Goal: Transaction & Acquisition: Purchase product/service

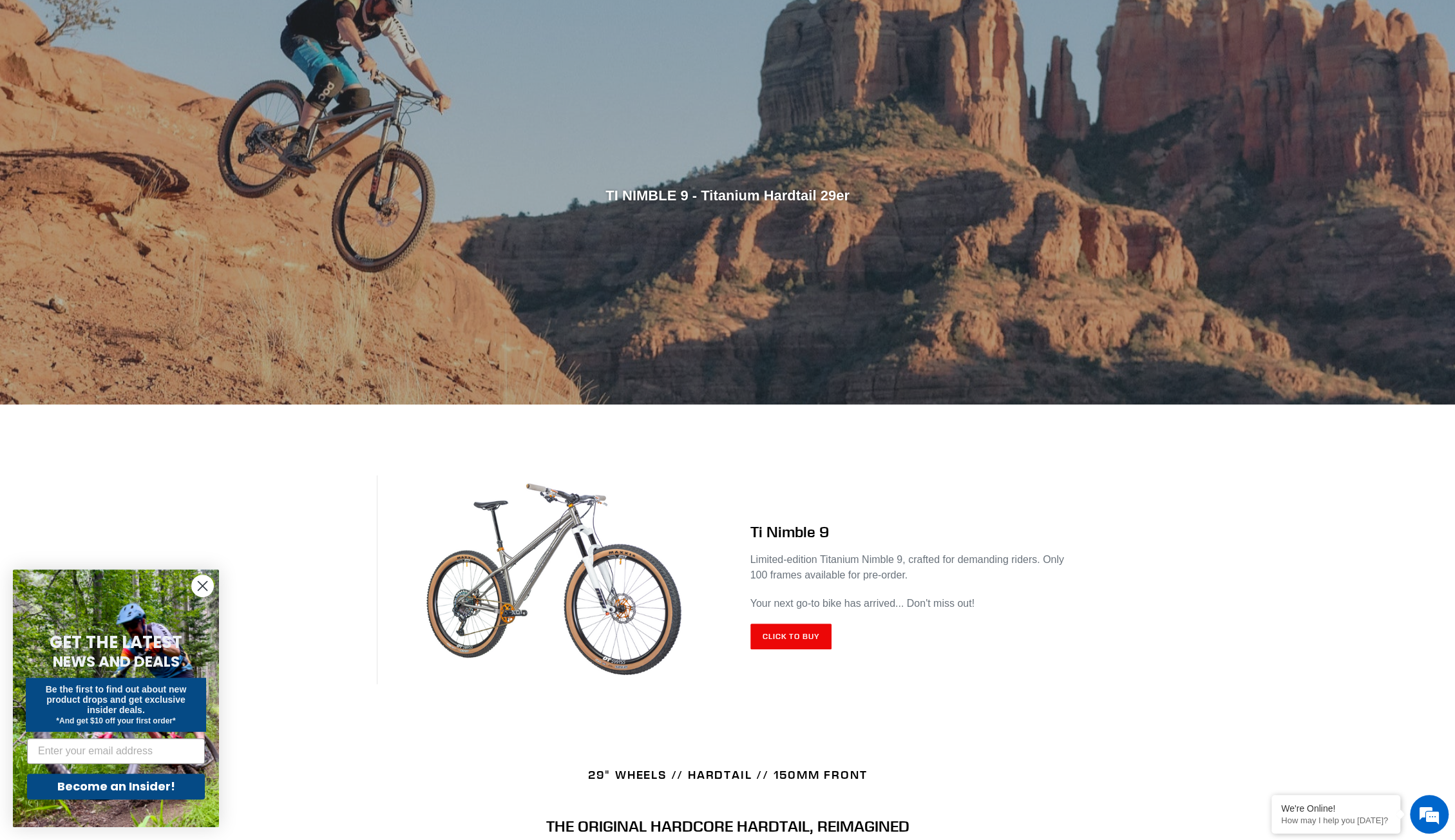
drag, startPoint x: 796, startPoint y: 604, endPoint x: 797, endPoint y: 611, distance: 7.1
click at [798, 606] on p "Your next go-to bike has arrived... Don't miss out!" at bounding box center [915, 603] width 329 height 15
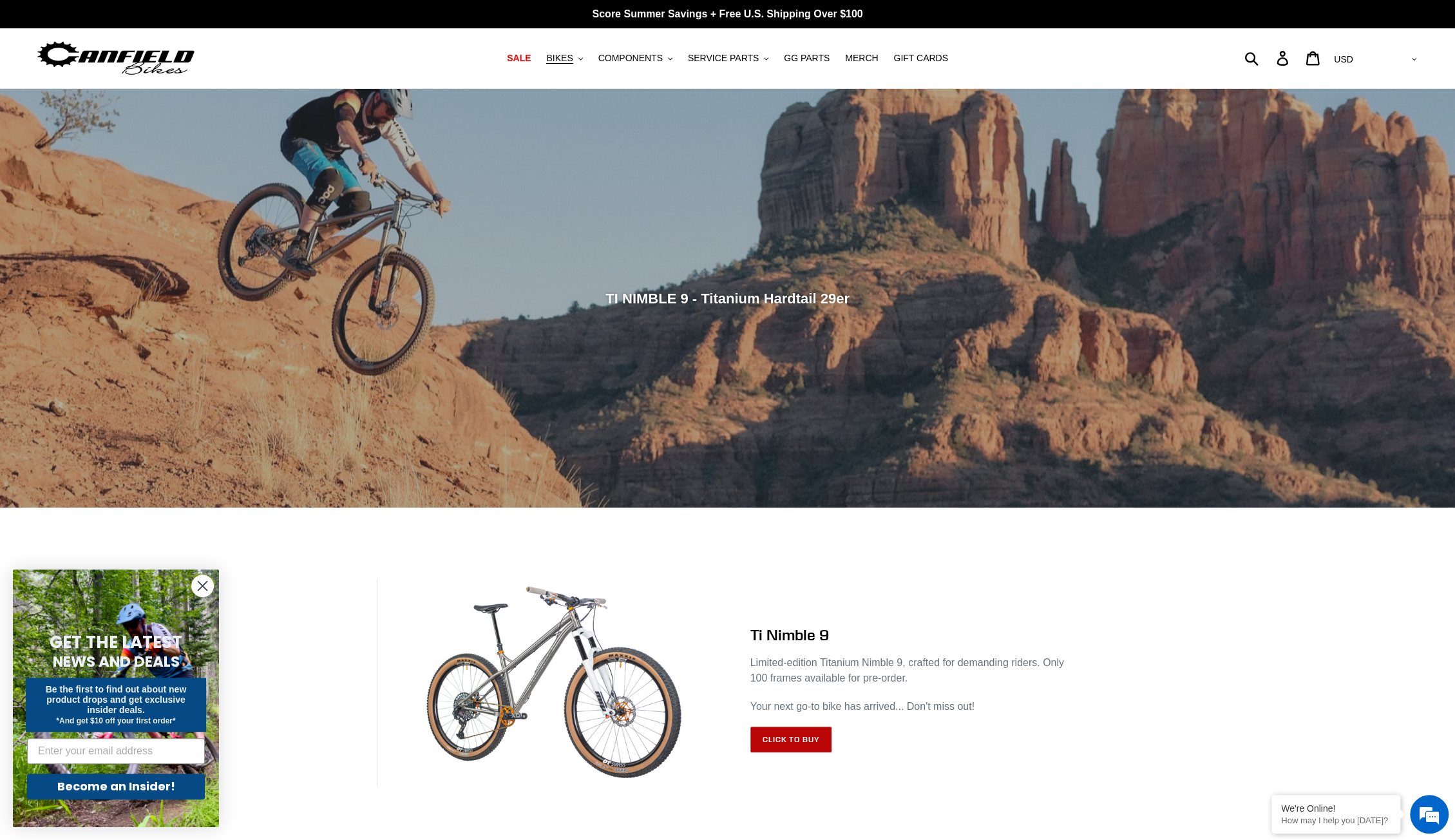
click at [795, 745] on link "Click to Buy" at bounding box center [791, 739] width 82 height 26
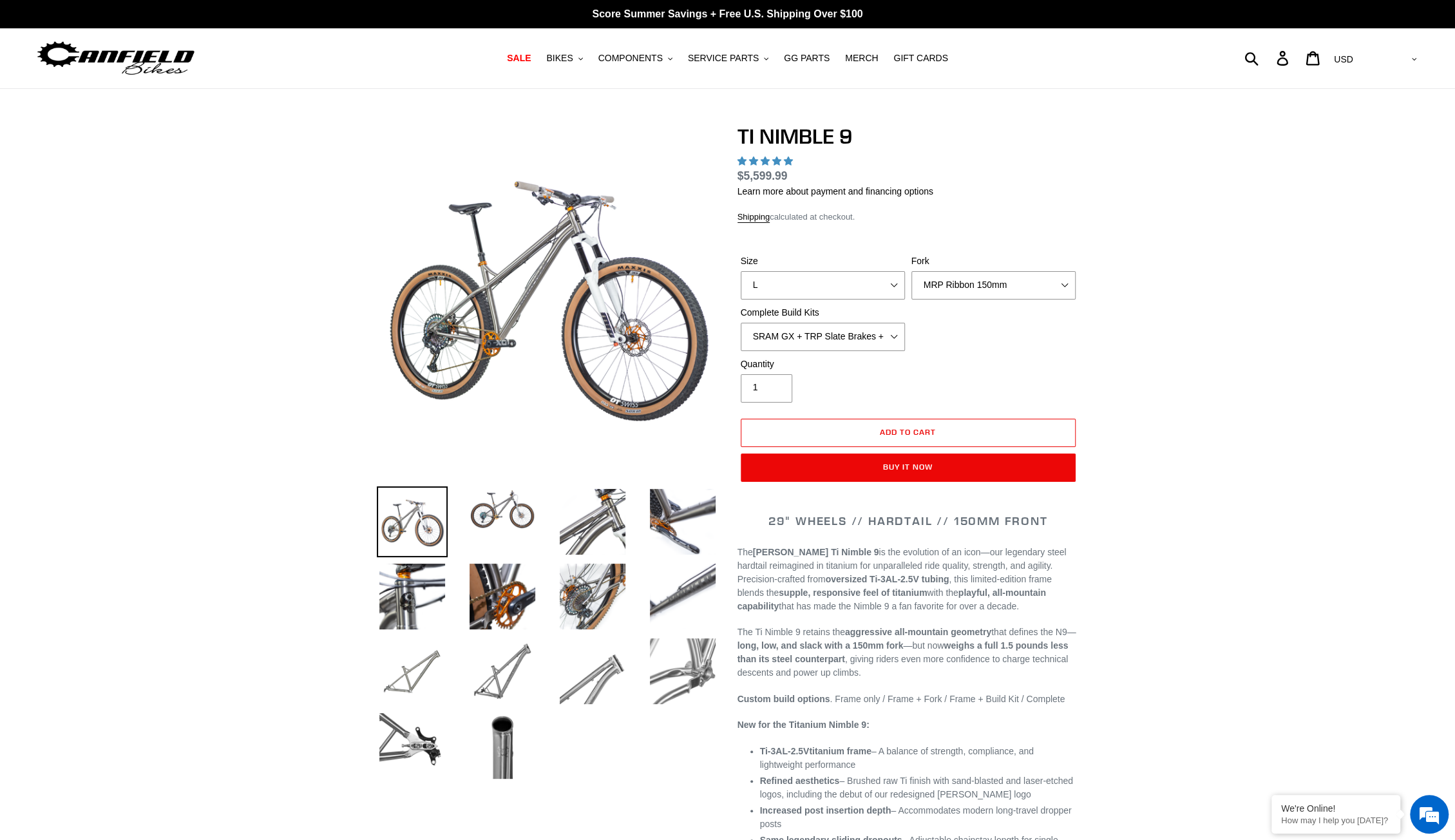
select select "highest-rating"
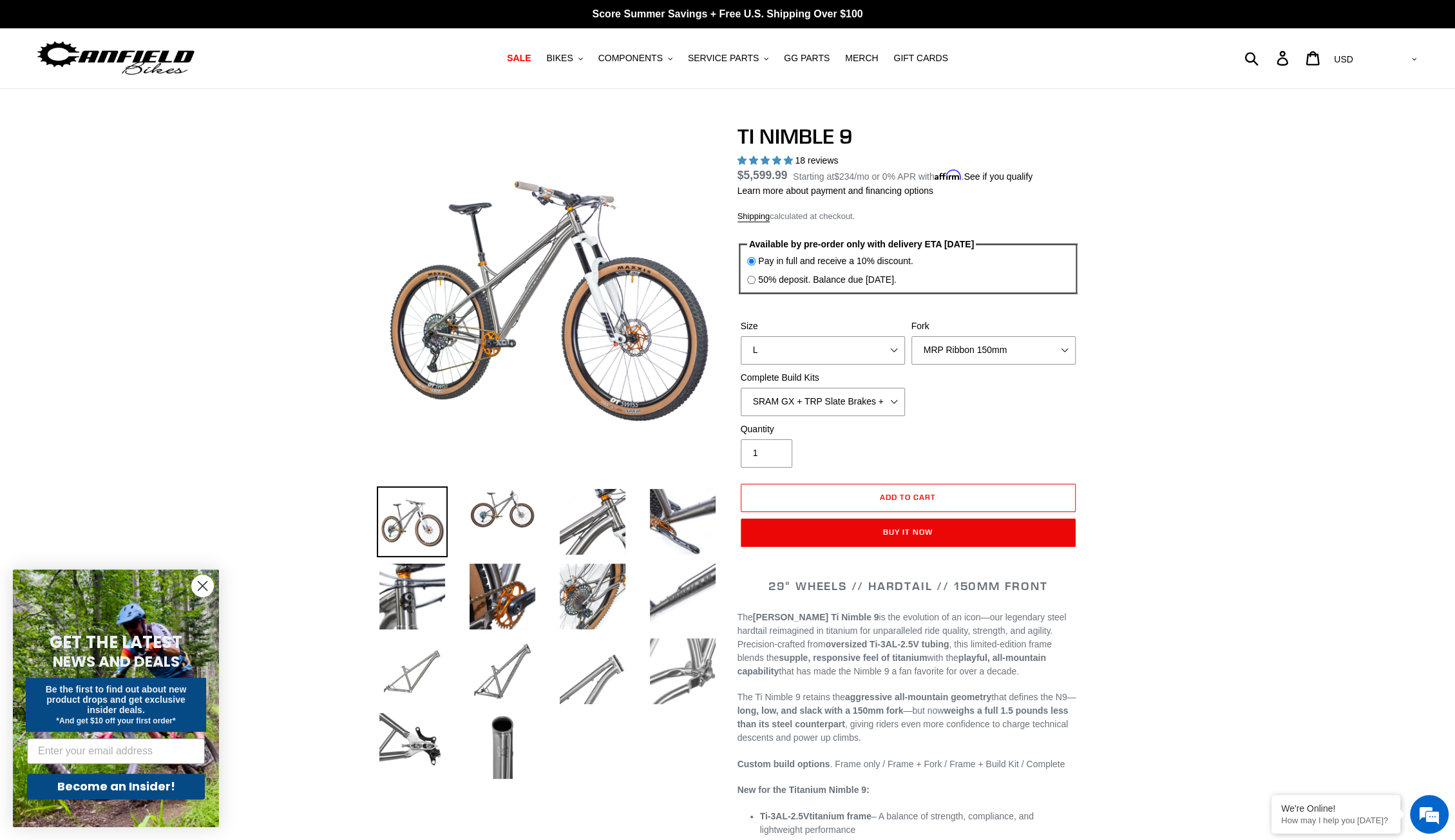
click at [877, 397] on select "SRAM GX + TRP Slate Brakes + Rotors + e13 LG-1 Wheels SHIMANO XT + SHIMANO brak…" at bounding box center [823, 402] width 164 height 28
select select "SHIMANO XT + SHIMANO brakes + Rotors + e13 LG-1 Wheels"
click at [741, 388] on select "SRAM GX + TRP Slate Brakes + Rotors + e13 LG-1 Wheels SHIMANO XT + SHIMANO brak…" at bounding box center [823, 402] width 164 height 28
